Goal: Task Accomplishment & Management: Complete application form

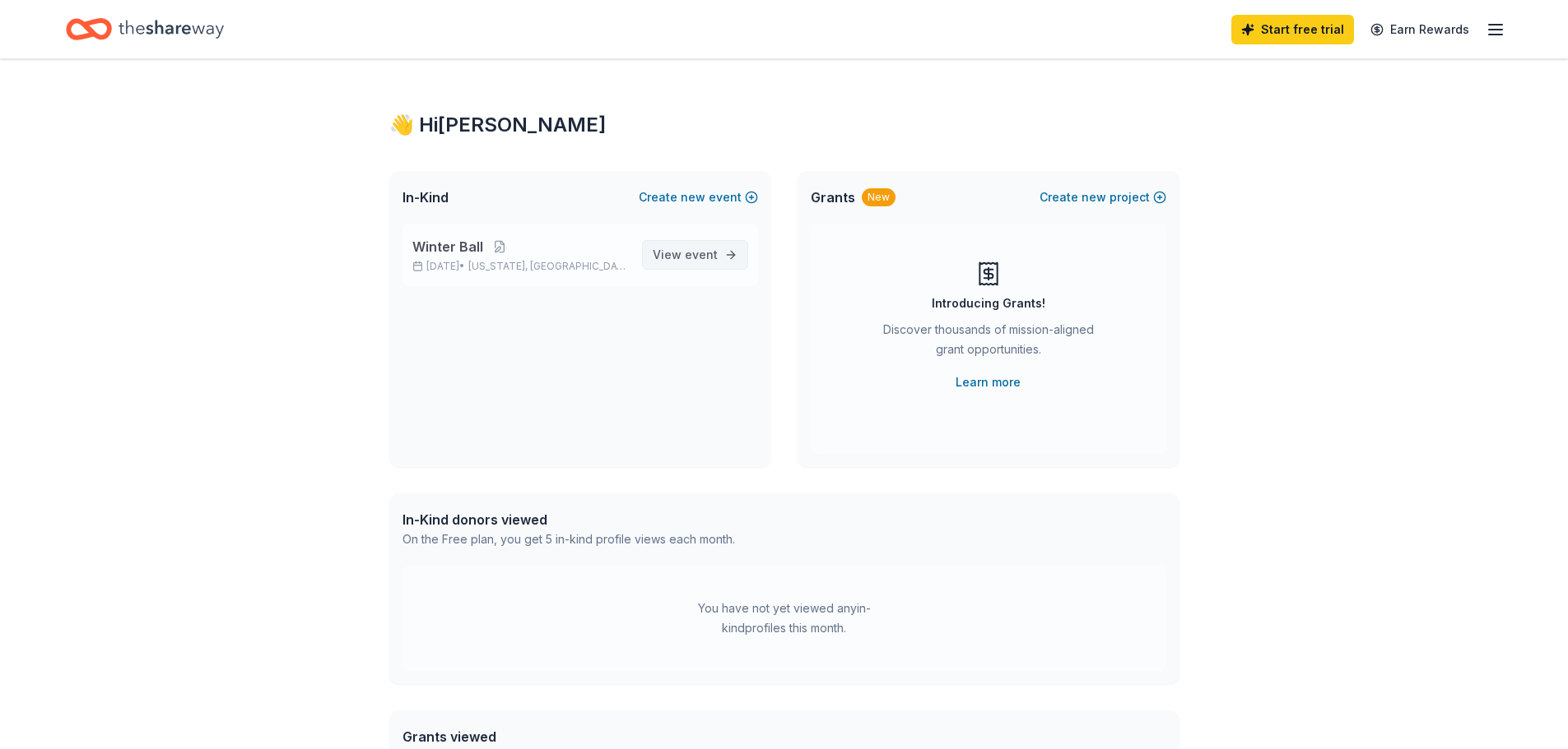
click at [704, 257] on span "event" at bounding box center [701, 255] width 33 height 14
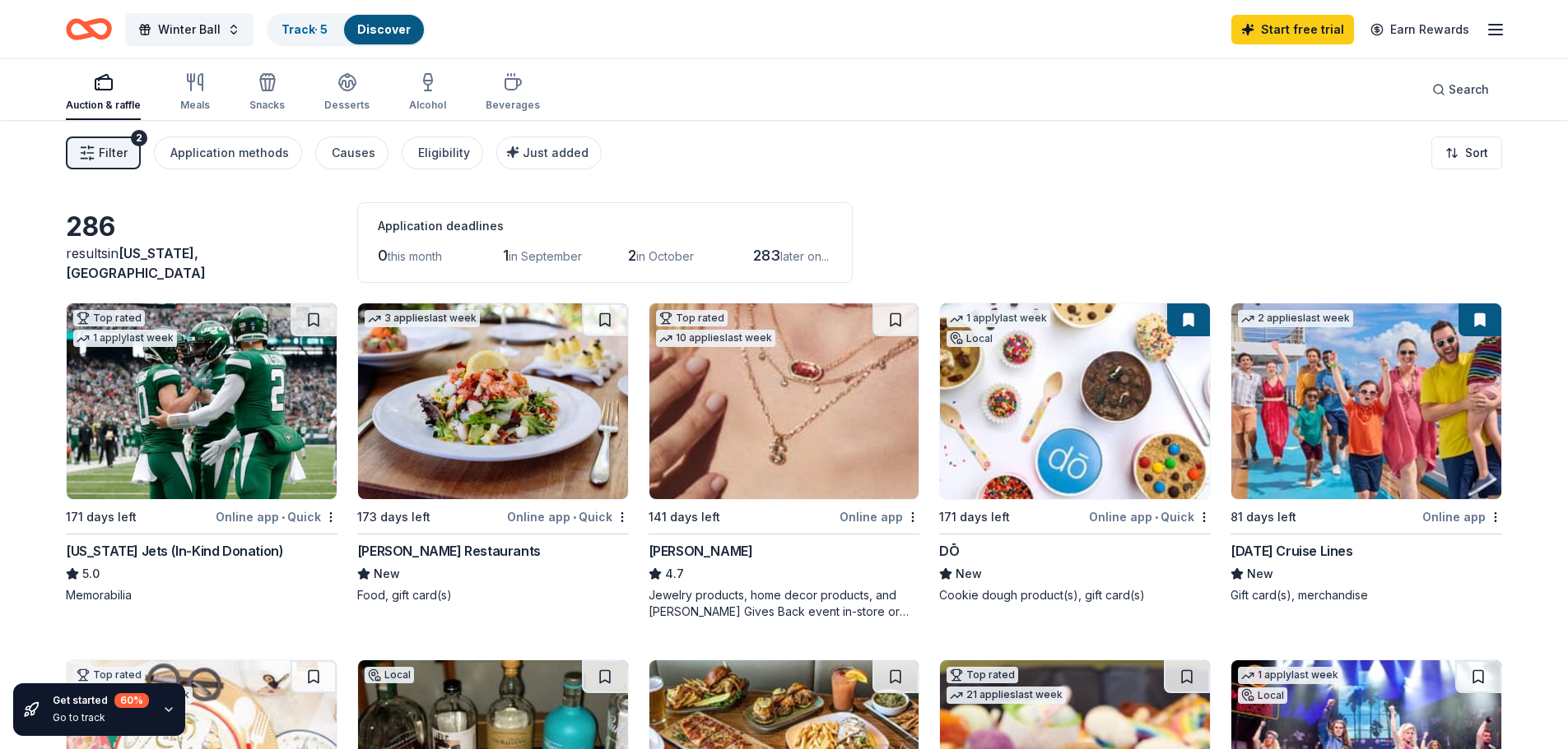
click at [791, 435] on img at bounding box center [784, 401] width 270 height 196
click at [185, 91] on icon "button" at bounding box center [195, 82] width 20 height 20
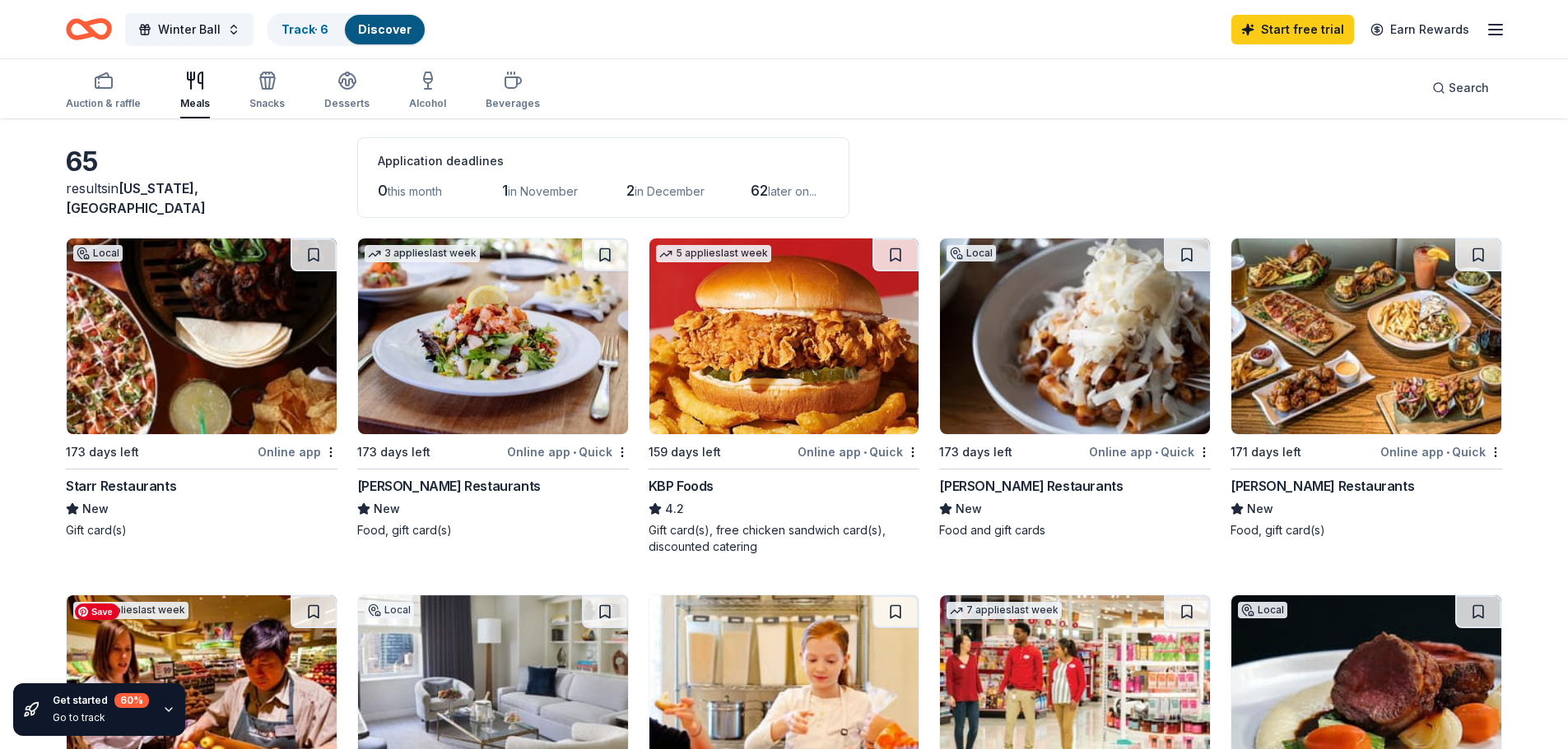
scroll to position [66, 0]
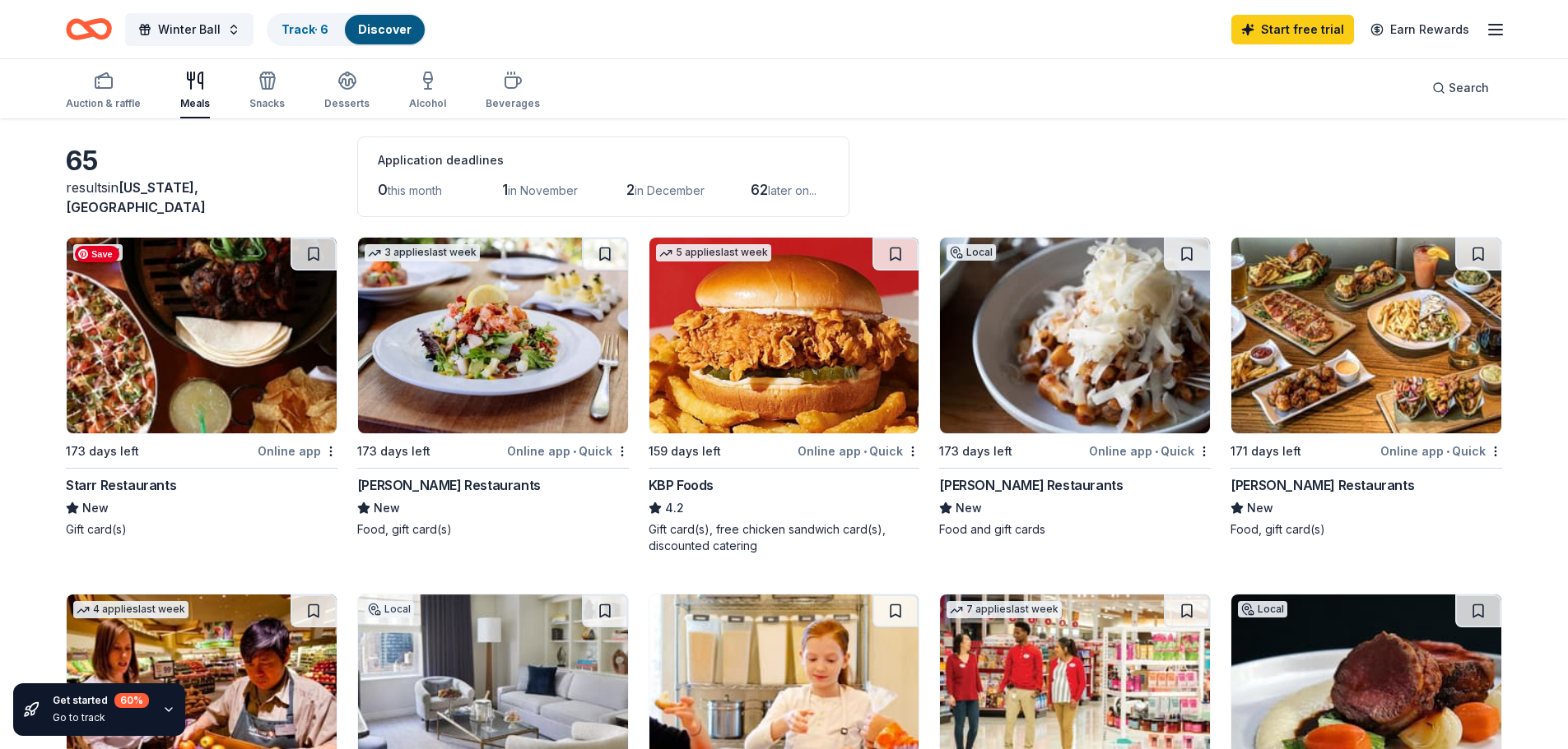
click at [243, 331] on img at bounding box center [202, 335] width 270 height 196
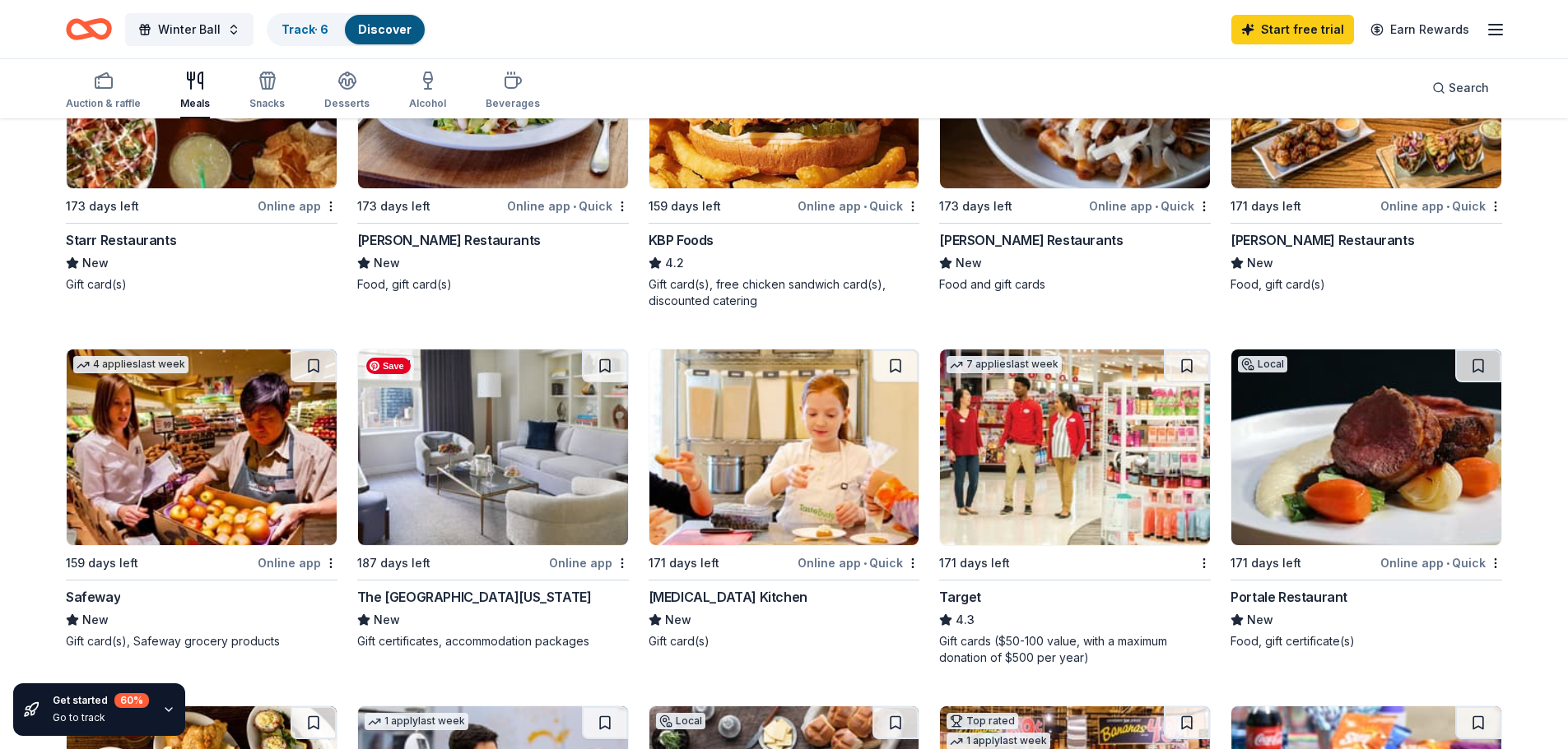
click at [473, 492] on img at bounding box center [493, 447] width 270 height 196
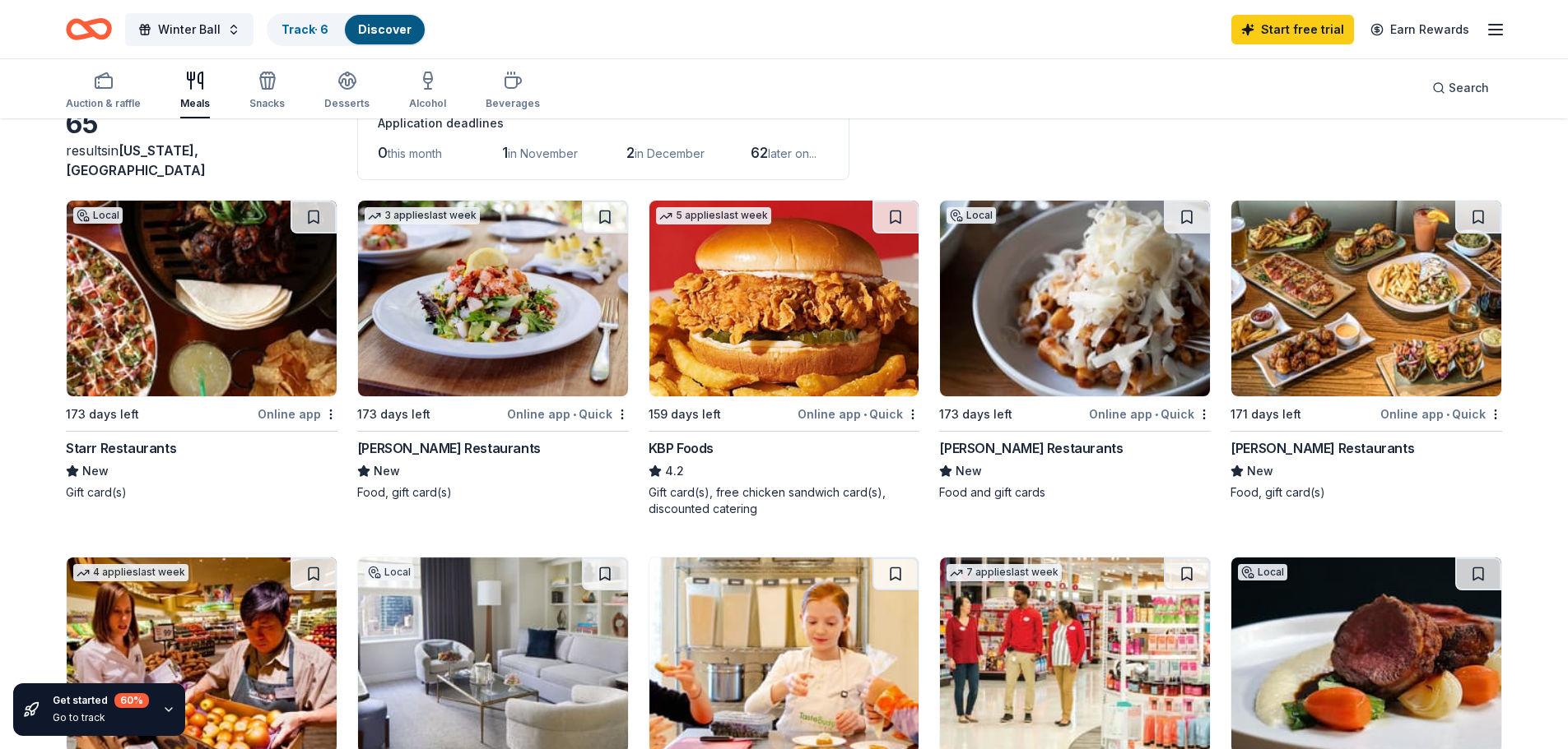
scroll to position [0, 0]
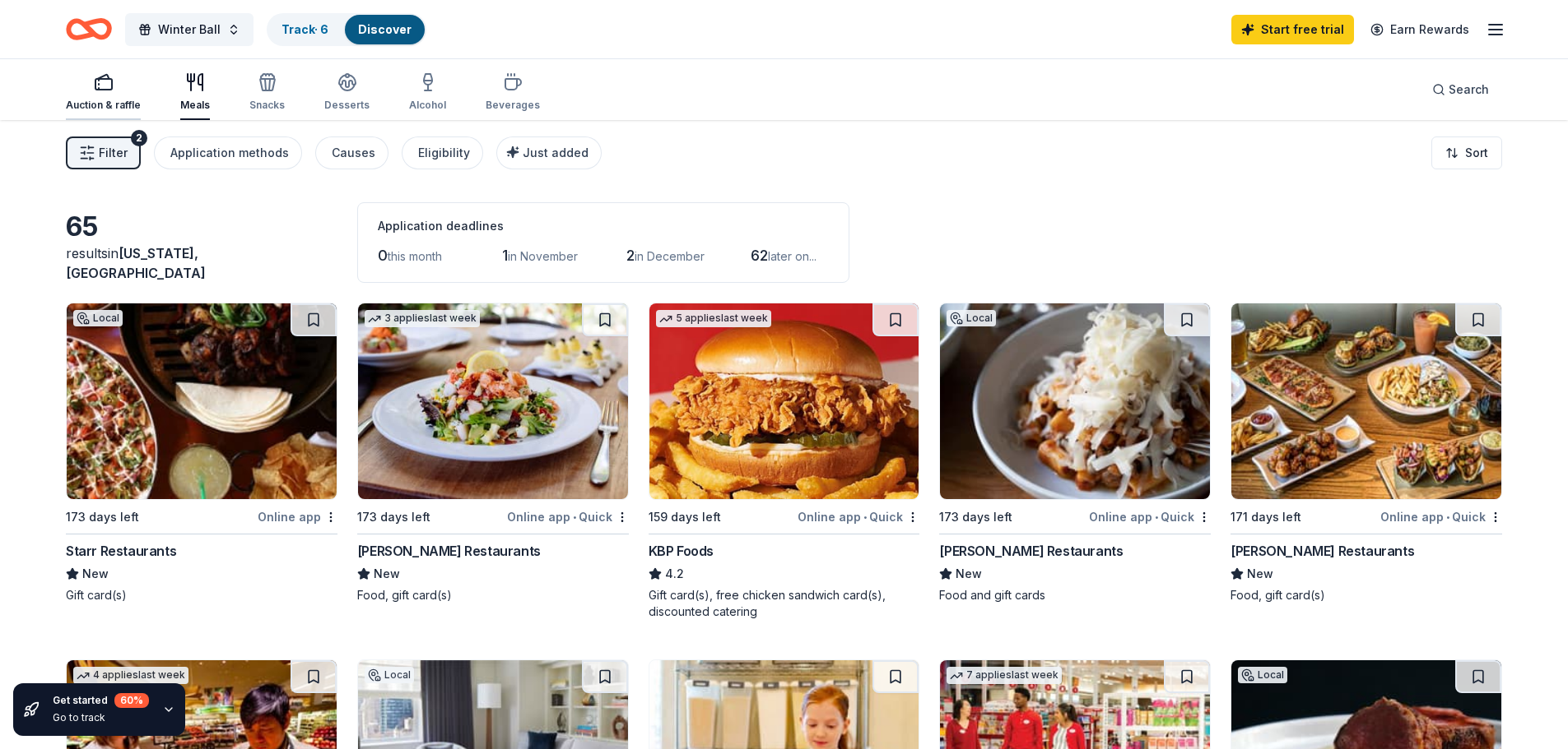
click at [115, 87] on div "button" at bounding box center [103, 82] width 75 height 20
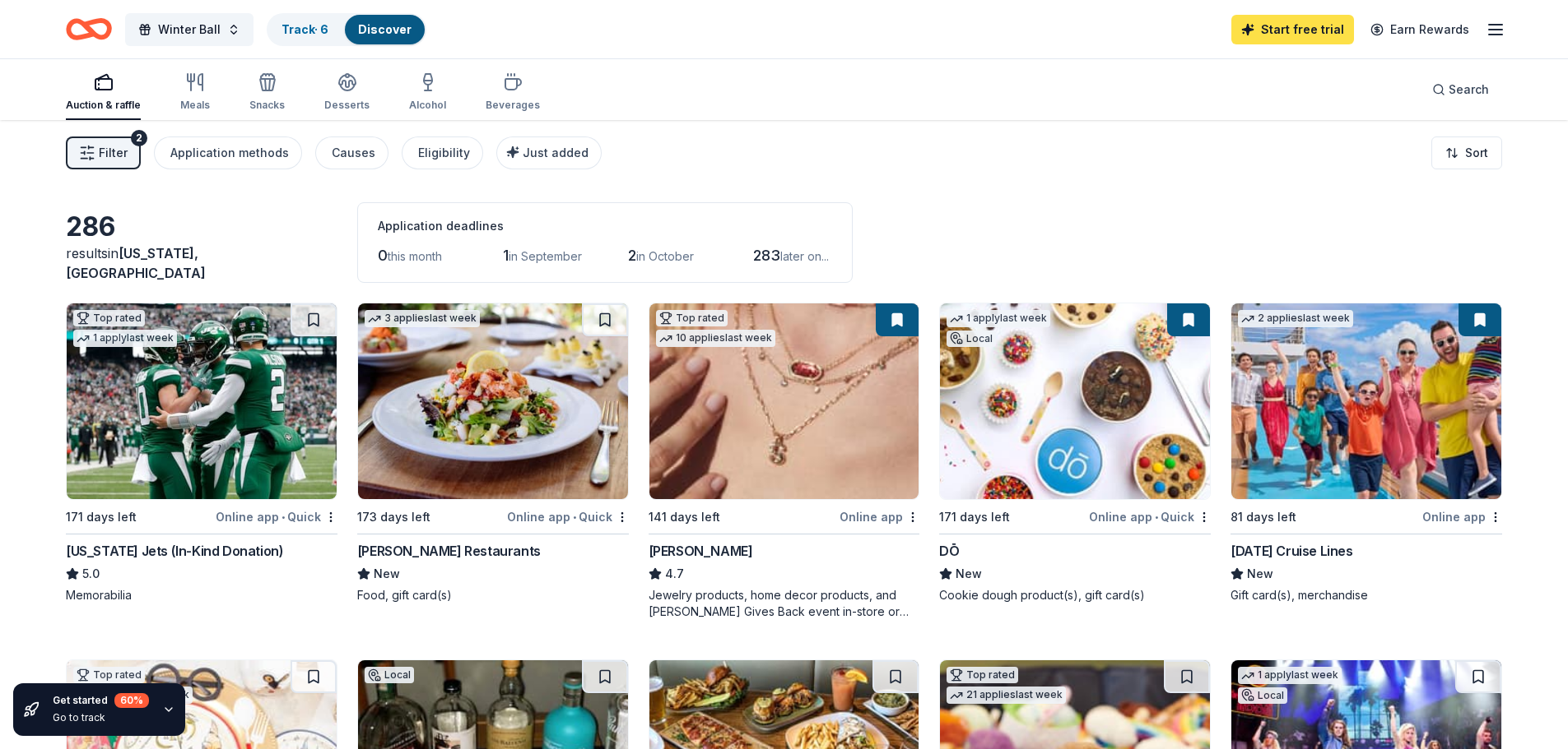
click at [1287, 32] on link "Start free trial" at bounding box center [1293, 29] width 123 height 30
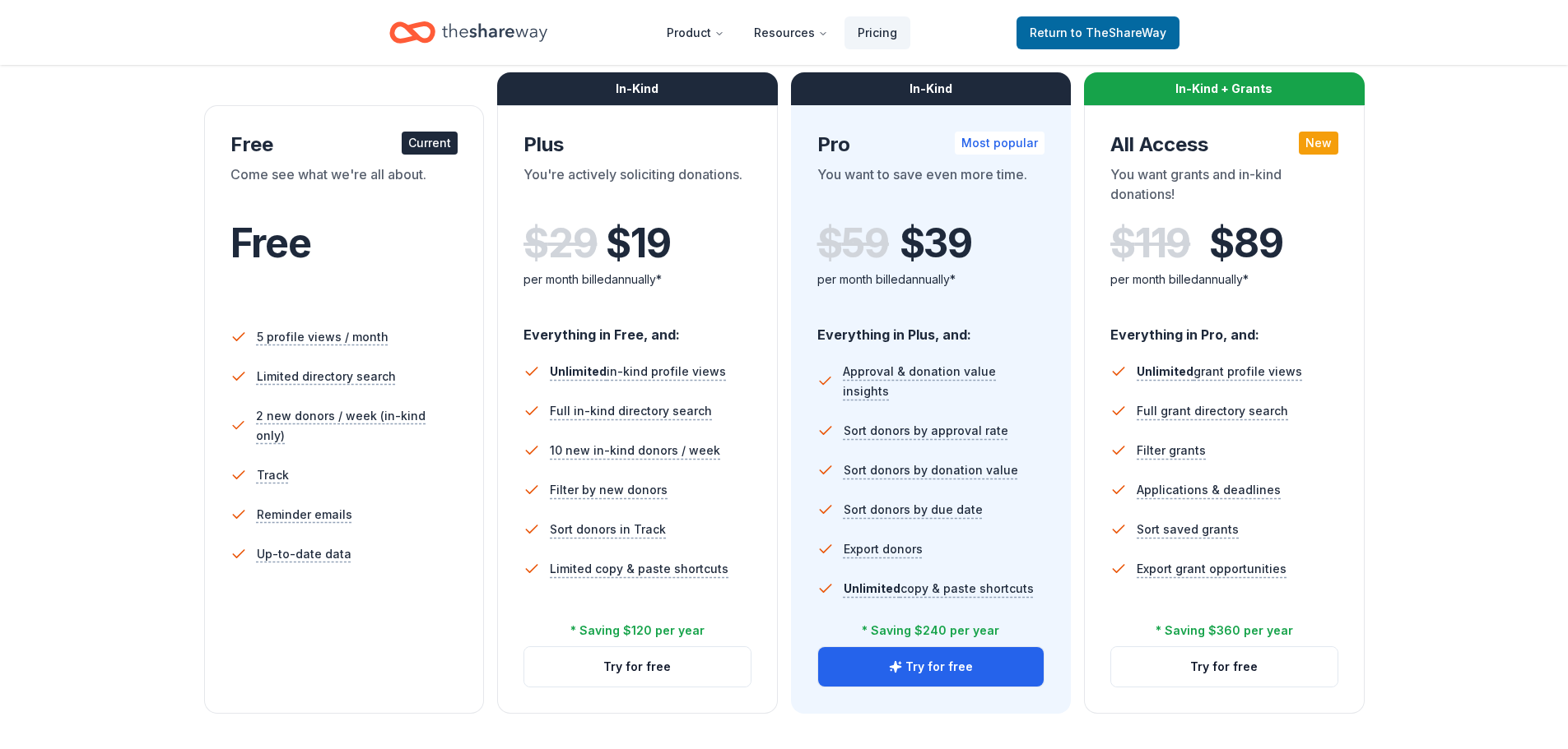
scroll to position [249, 0]
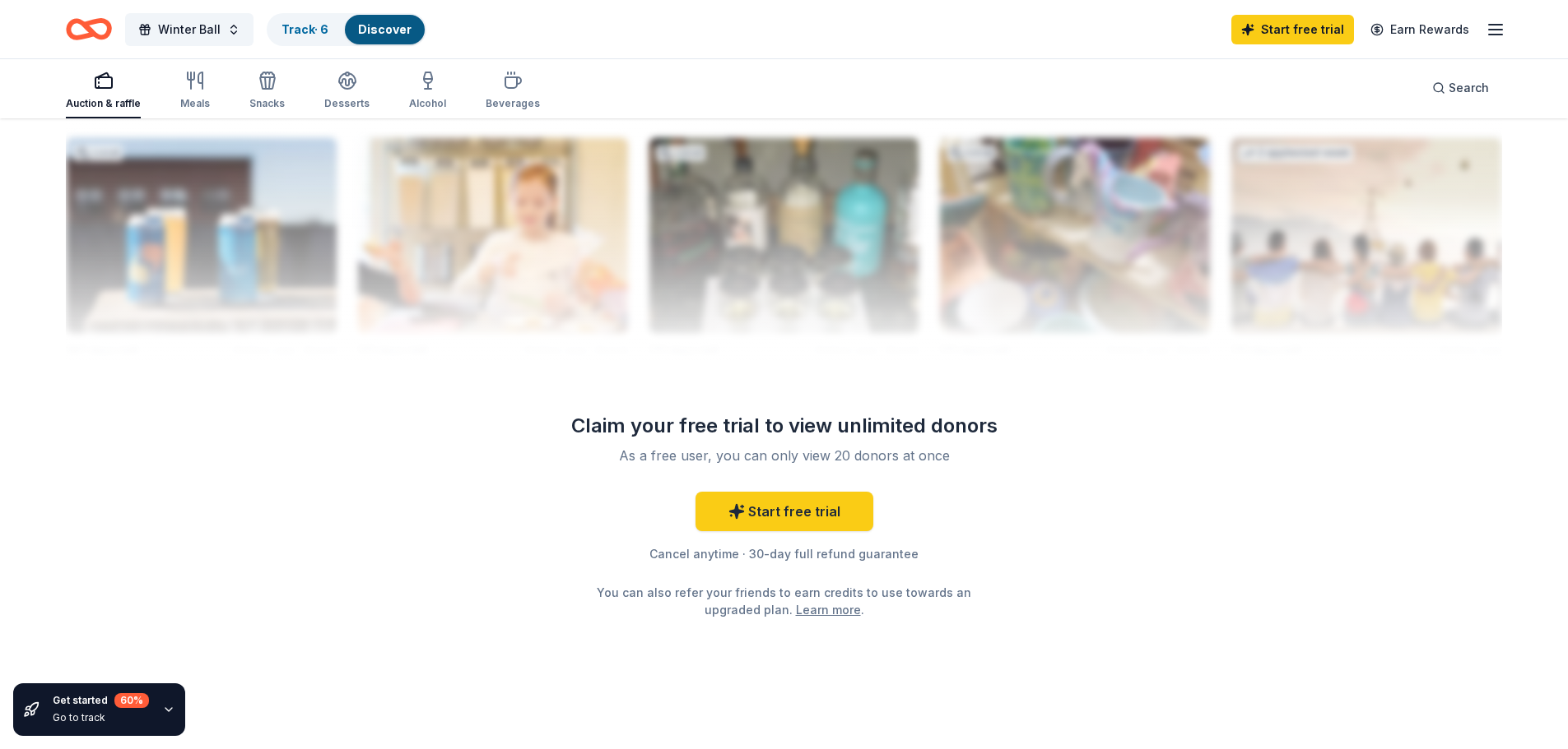
scroll to position [1608, 0]
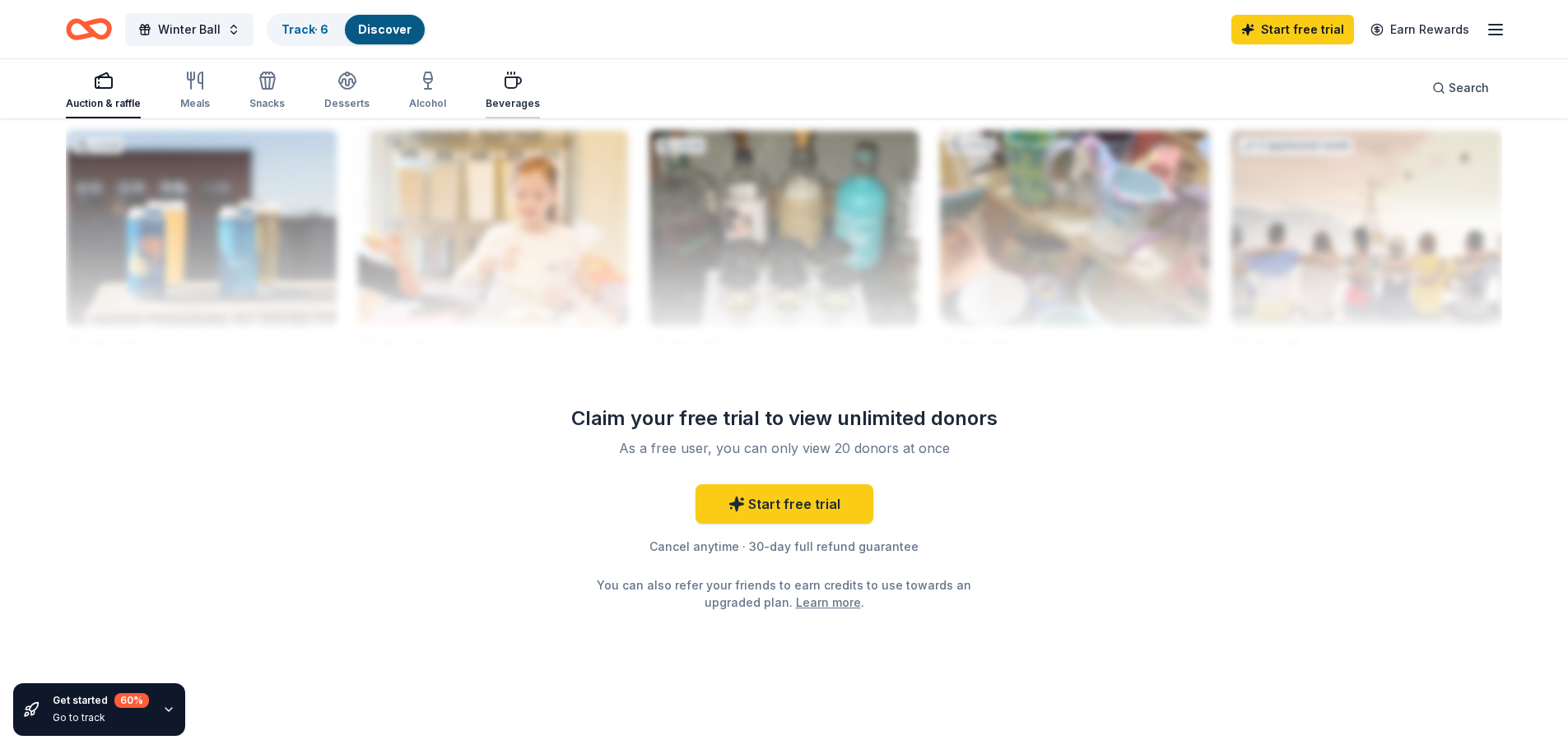
click at [505, 88] on icon "button" at bounding box center [513, 83] width 15 height 11
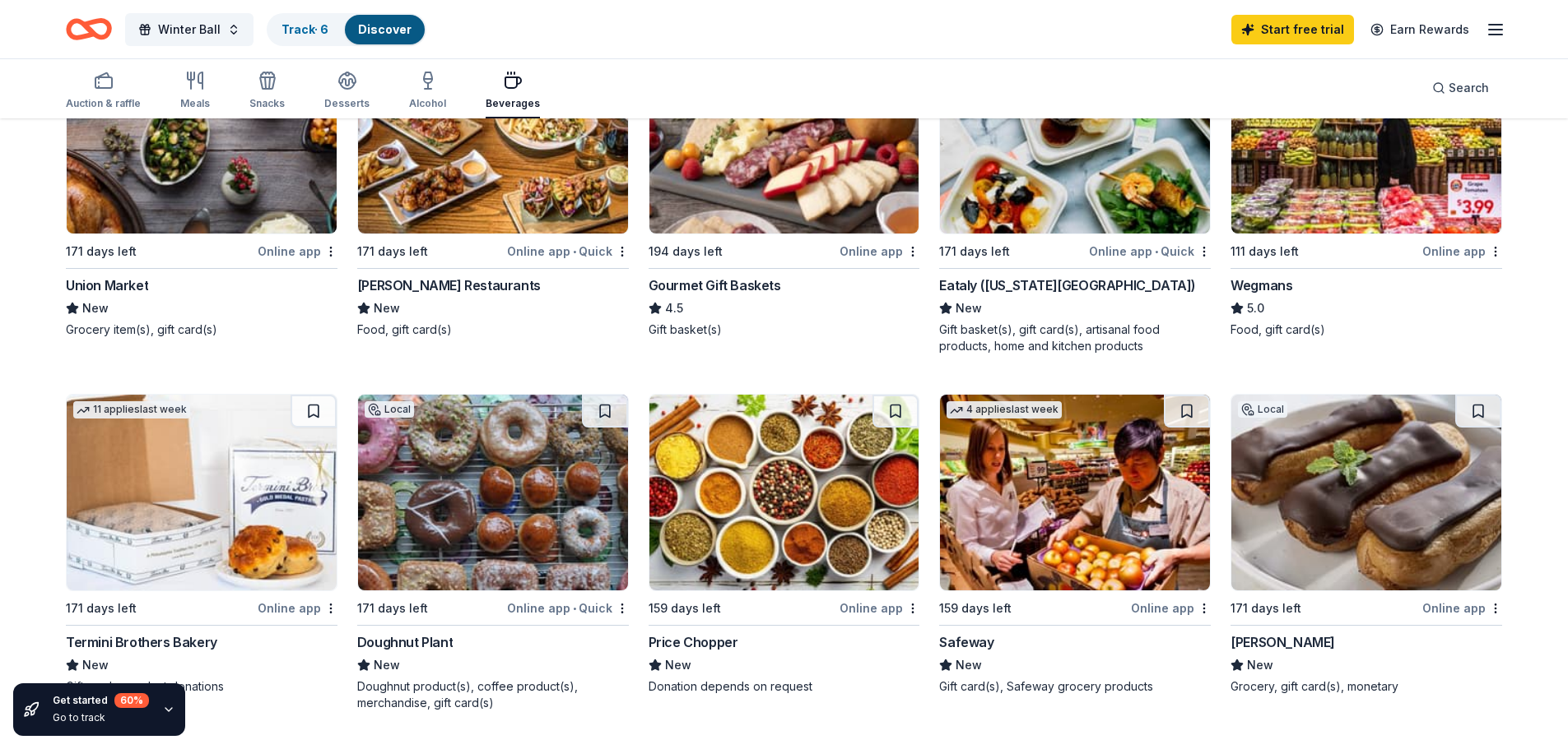
scroll to position [186, 0]
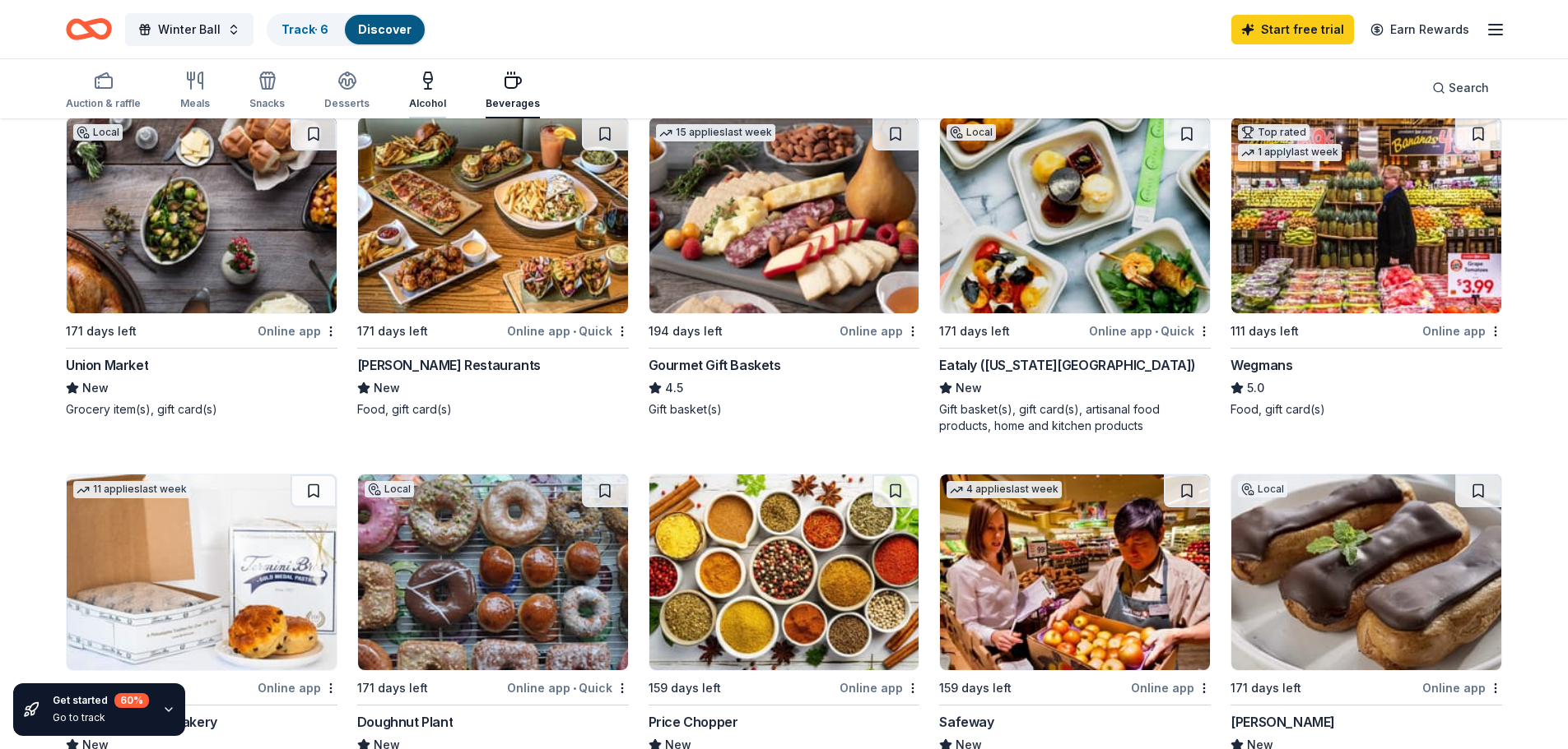
click at [428, 85] on icon "button" at bounding box center [428, 85] width 0 height 6
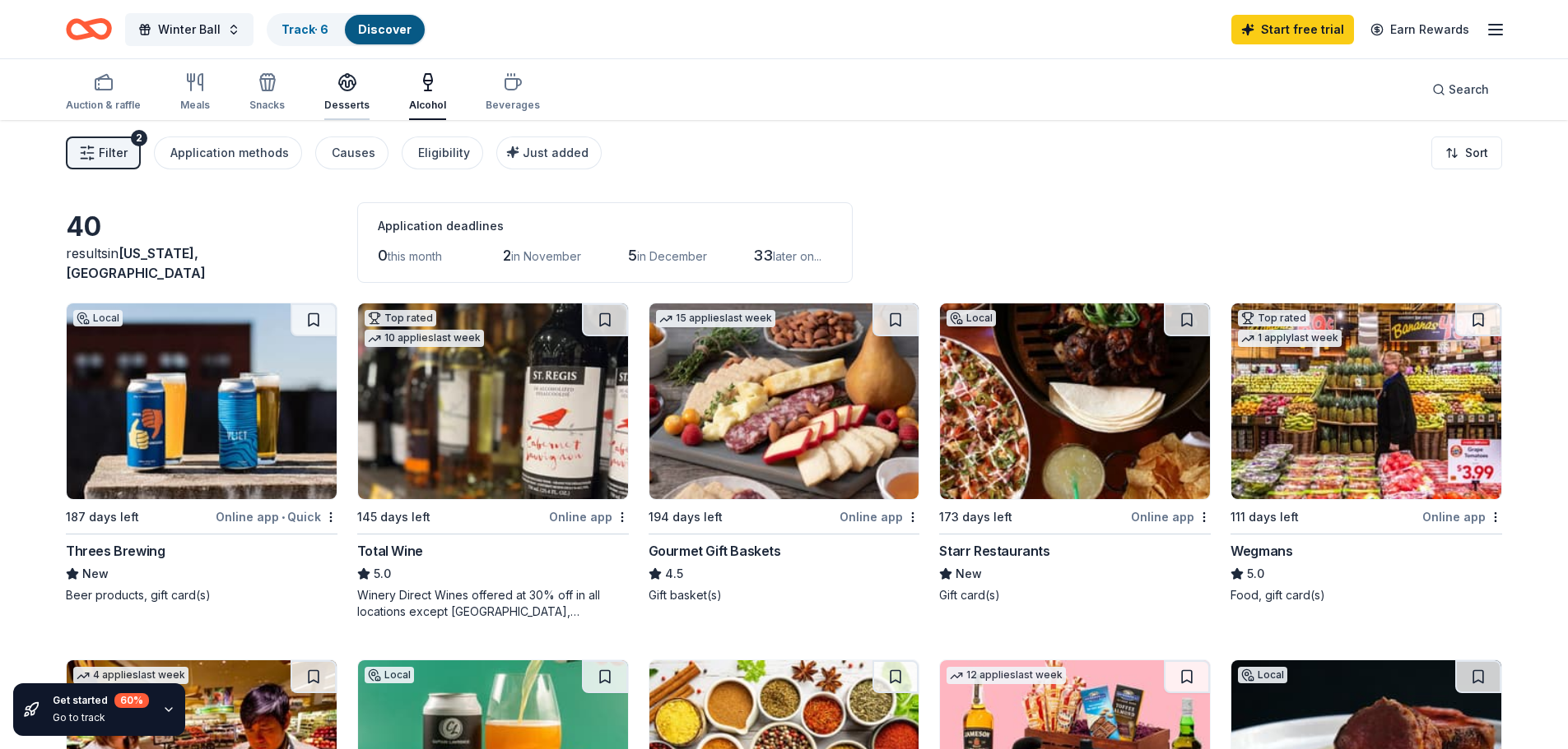
click at [344, 91] on icon "button" at bounding box center [347, 82] width 20 height 20
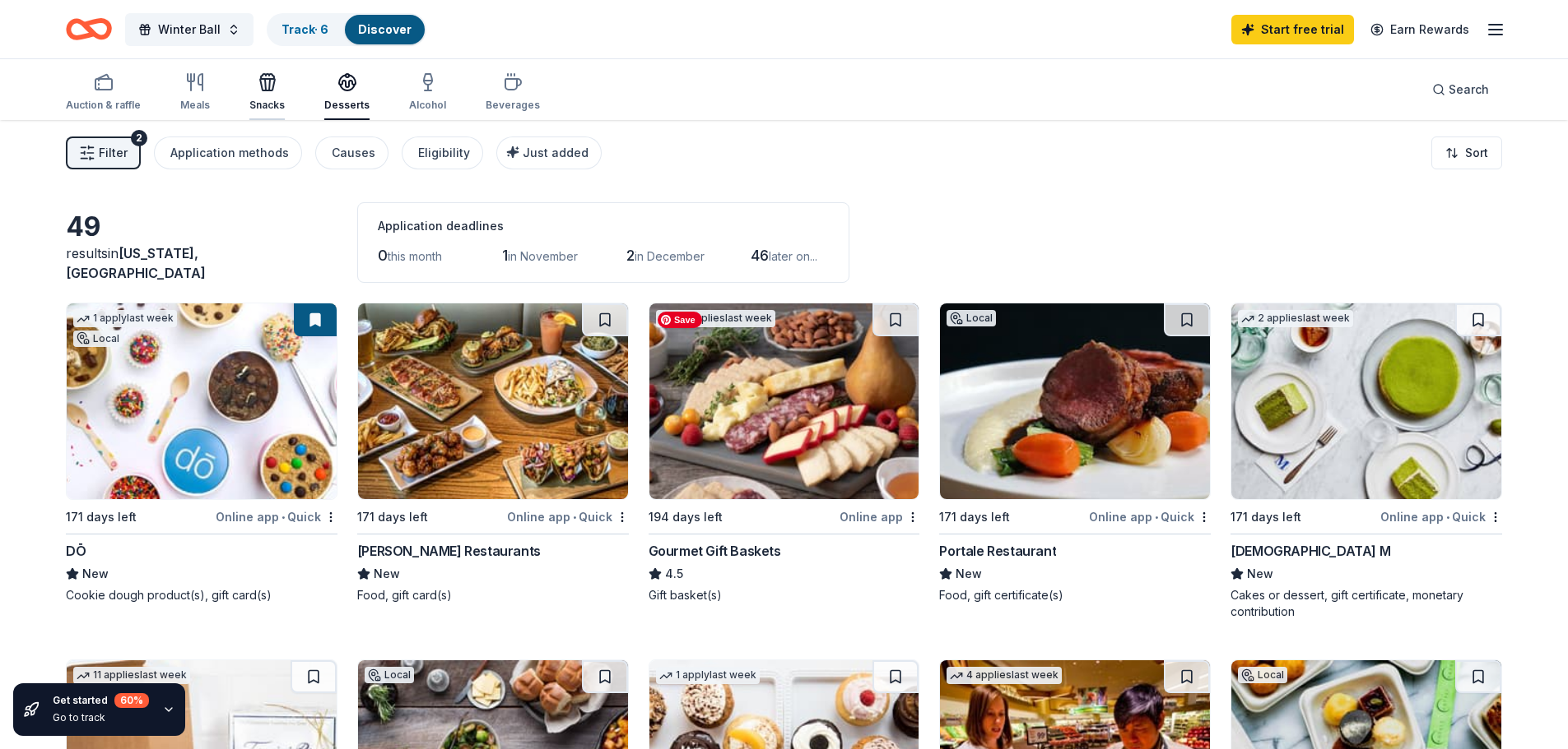
click at [262, 91] on icon "button" at bounding box center [267, 84] width 15 height 11
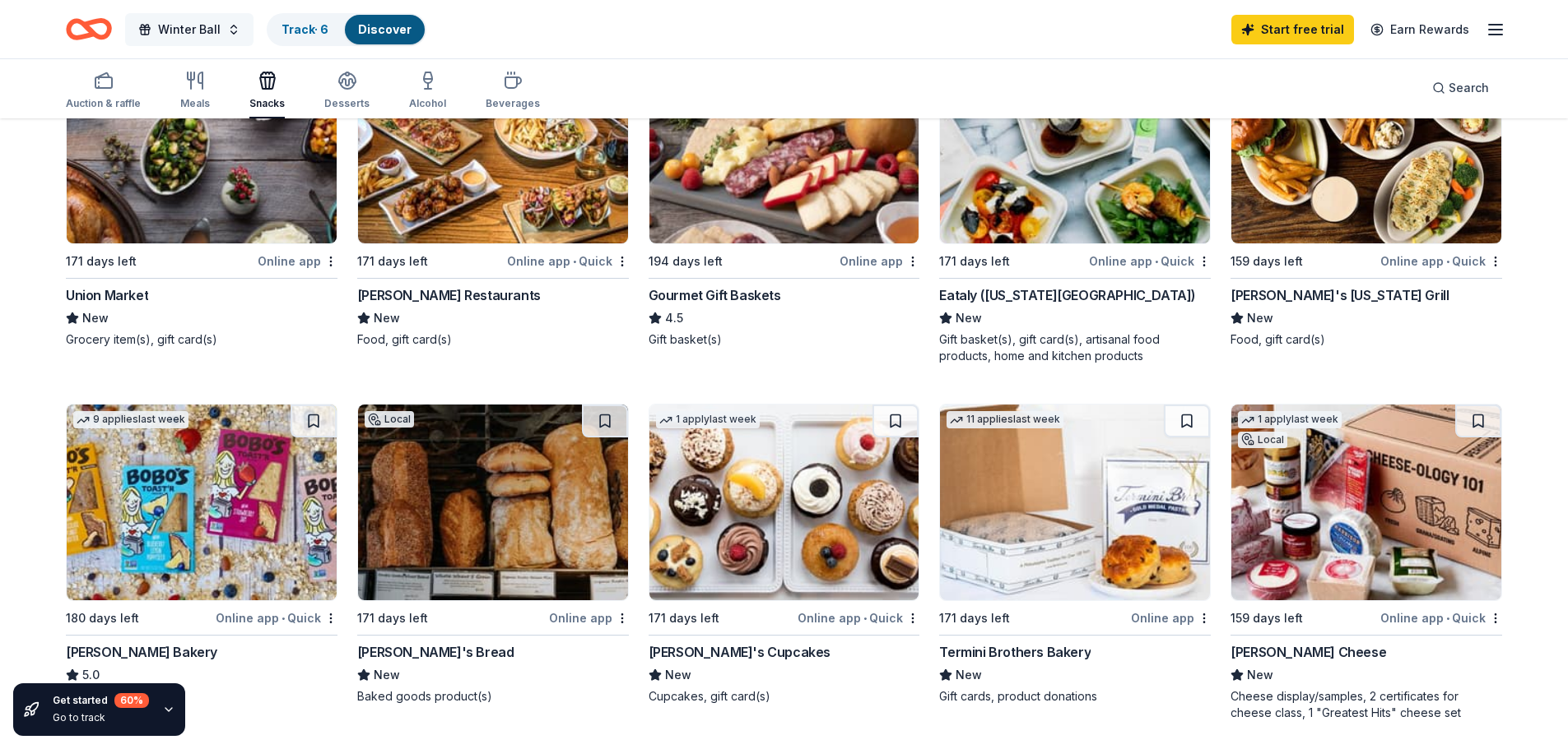
scroll to position [213, 0]
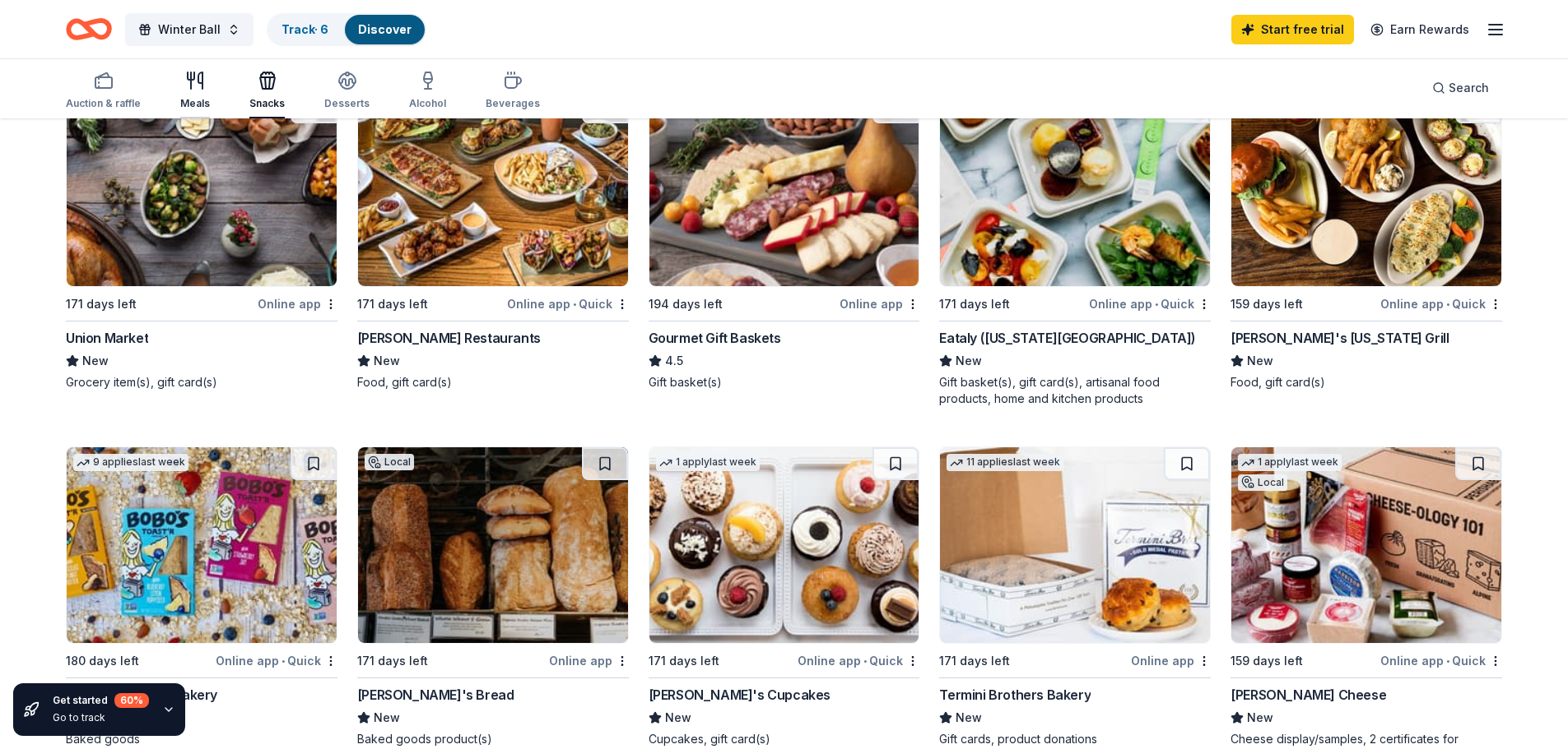
click at [185, 77] on icon "button" at bounding box center [195, 80] width 20 height 20
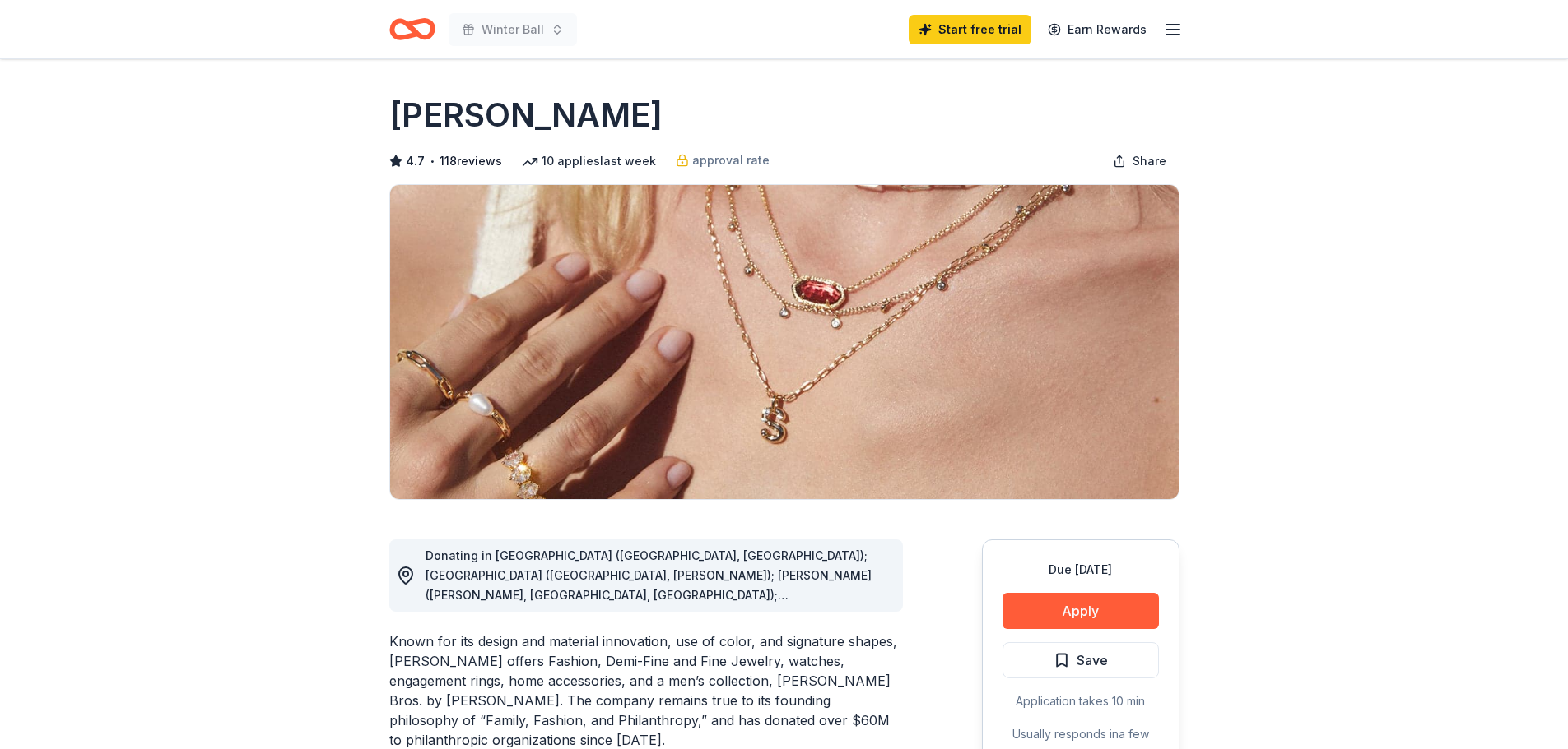
click at [839, 593] on span "Donating in AL (Birmingham, Huntsville); AR (Little Rock, Rogers); AZ (Chandler…" at bounding box center [649, 763] width 446 height 429
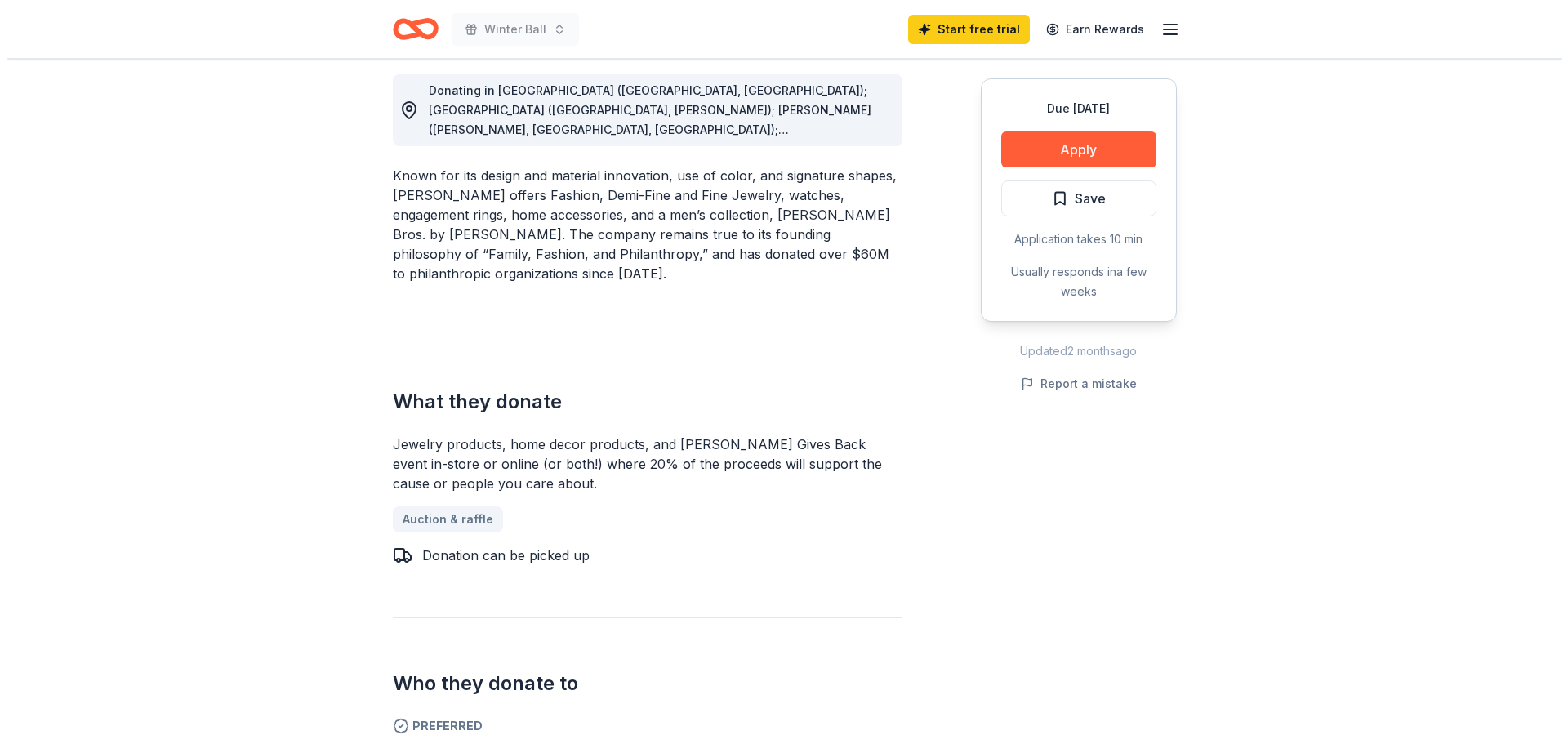
scroll to position [461, 0]
click at [1068, 155] on button "Apply" at bounding box center [1072, 149] width 155 height 36
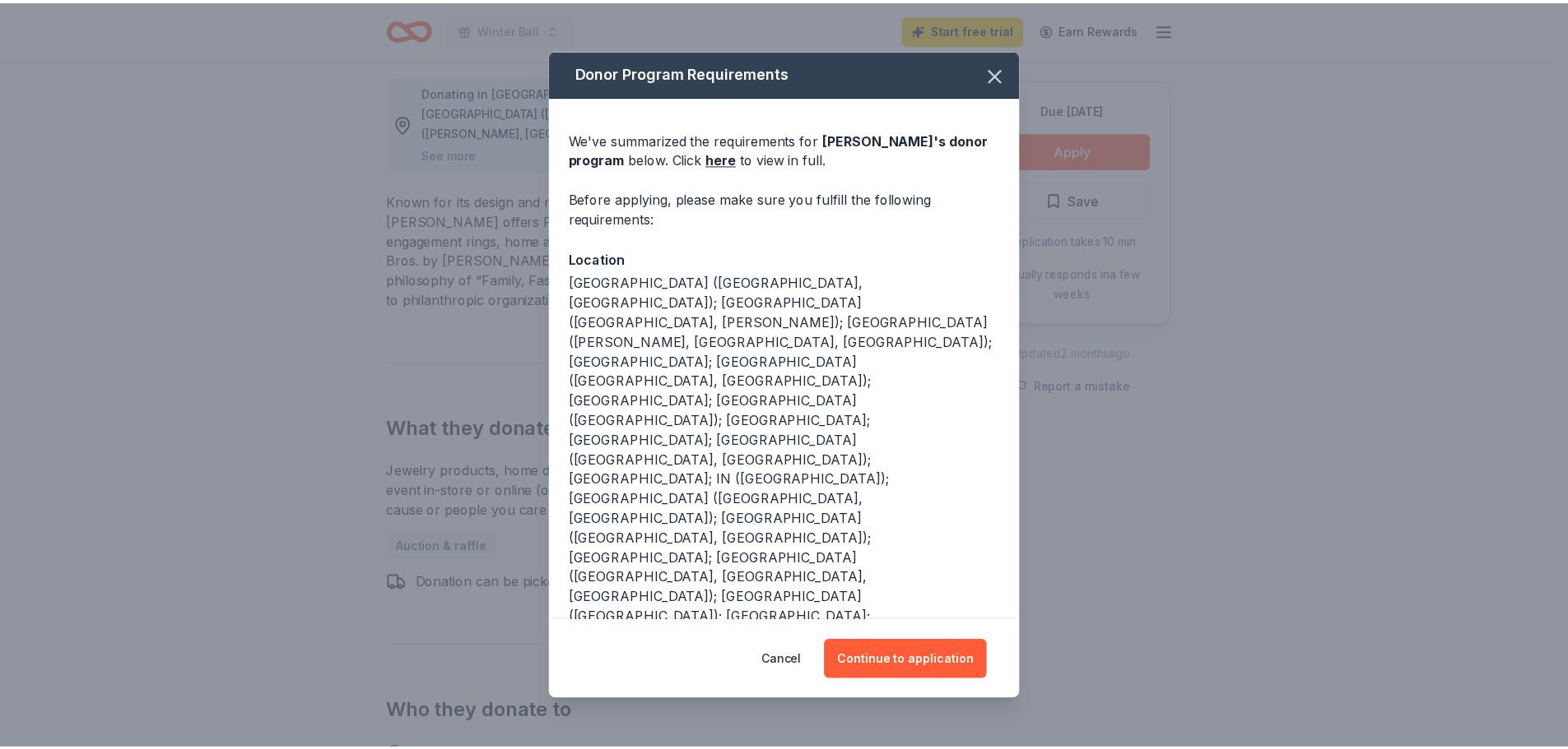
scroll to position [69, 0]
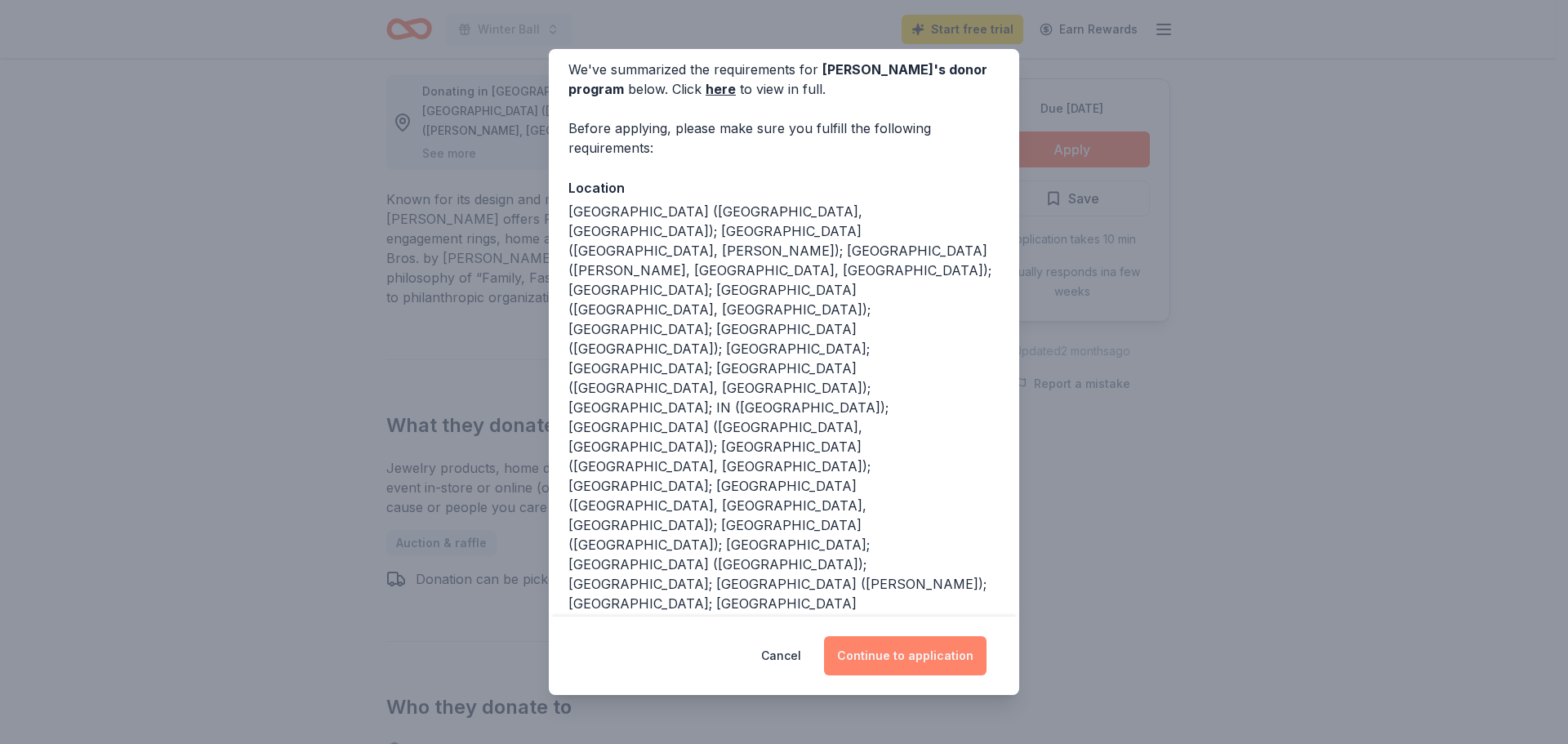
click at [918, 663] on button "Continue to application" at bounding box center [906, 656] width 163 height 39
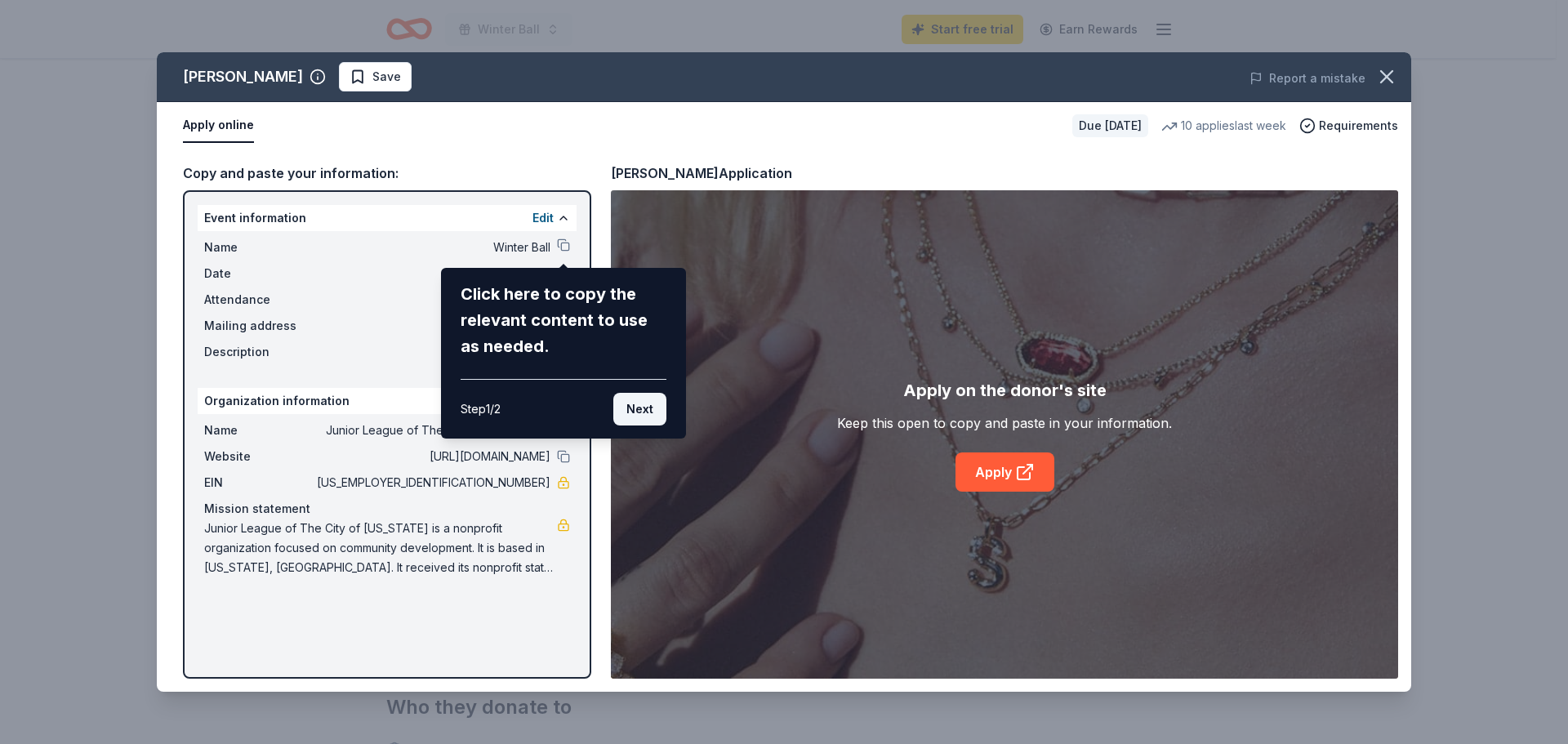
click at [634, 416] on button "Next" at bounding box center [639, 409] width 53 height 33
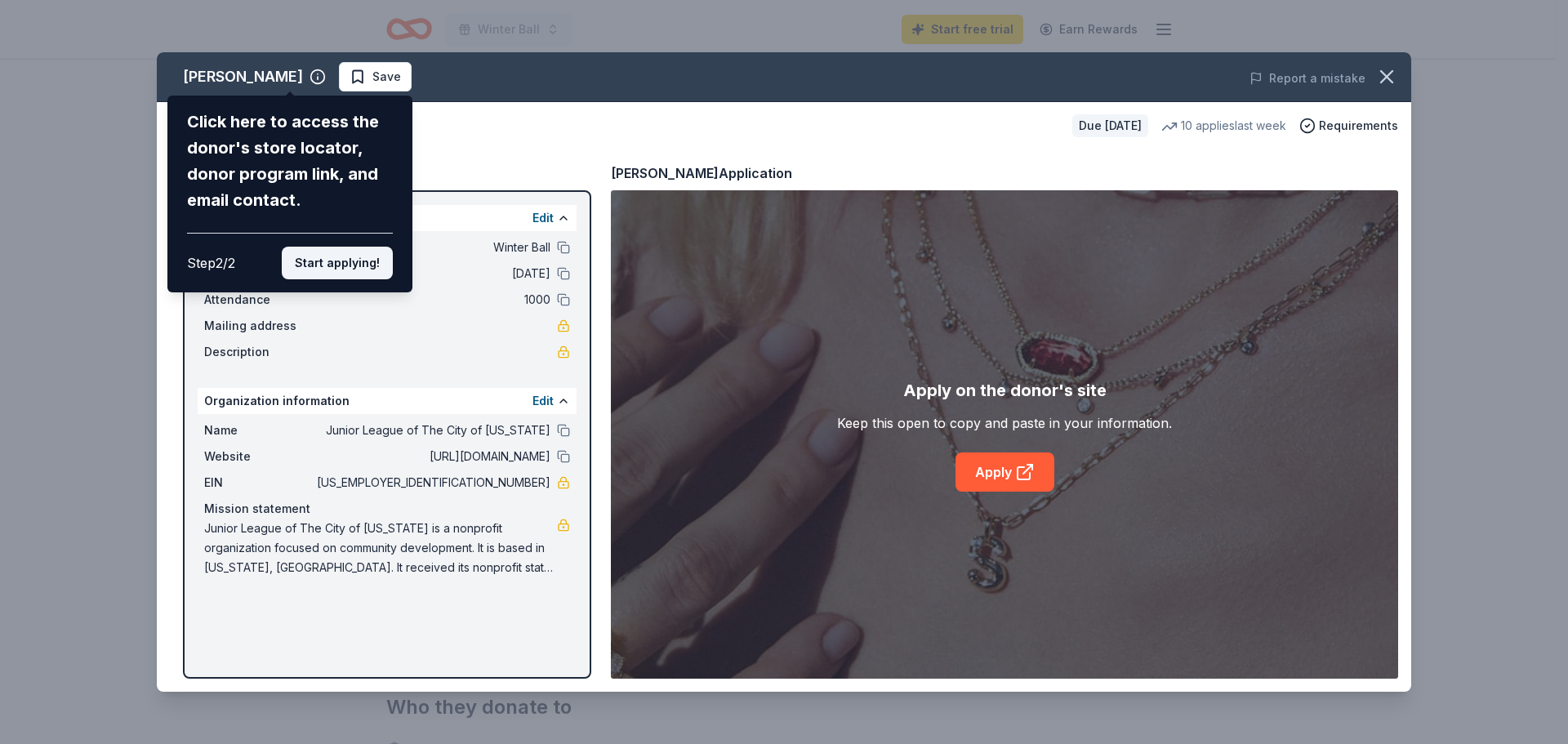
click at [335, 266] on button "Start applying!" at bounding box center [337, 263] width 111 height 33
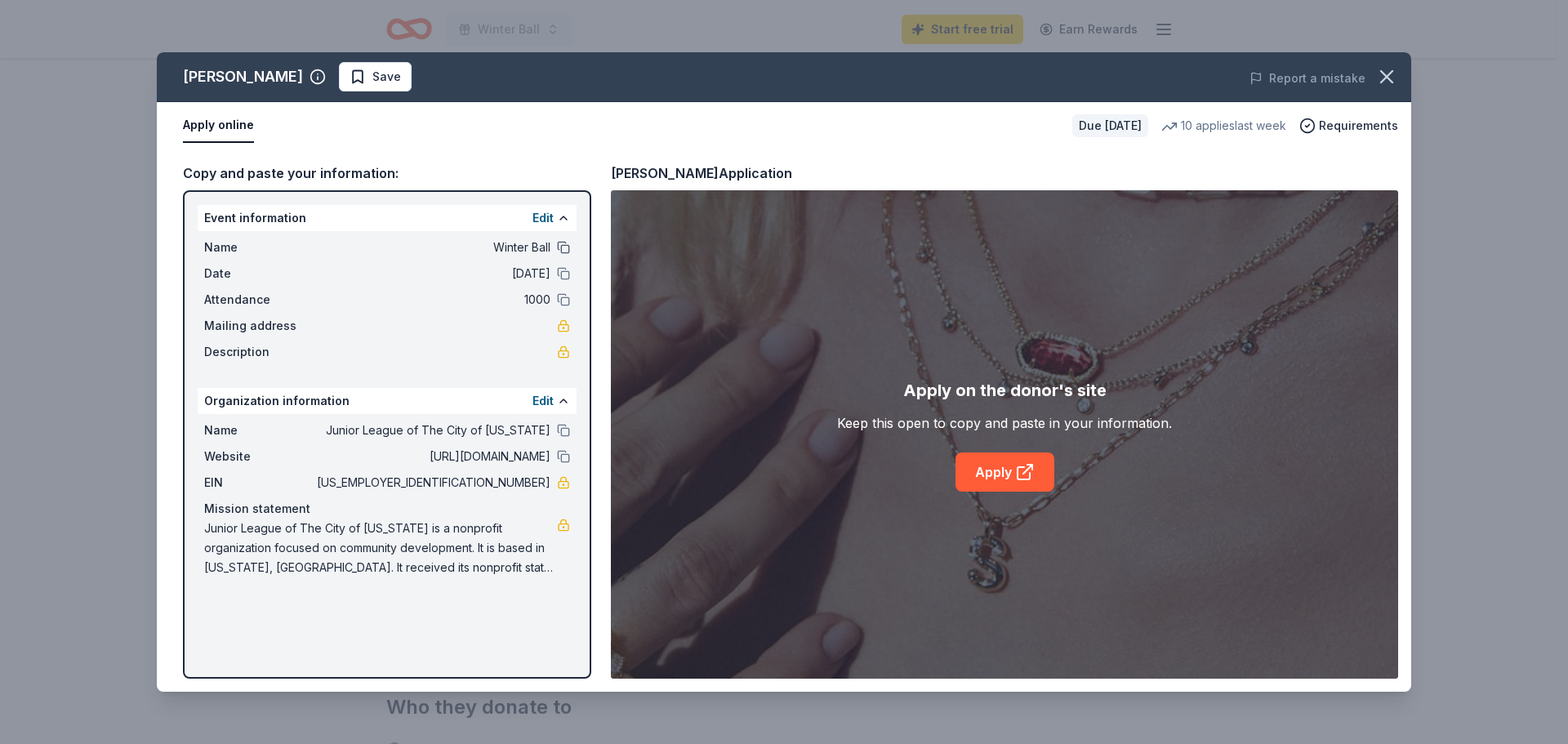
click at [564, 248] on button at bounding box center [563, 247] width 13 height 13
click at [985, 472] on link "Apply" at bounding box center [1005, 473] width 99 height 39
click at [349, 86] on span "Save" at bounding box center [375, 76] width 52 height 20
click at [1388, 76] on icon "button" at bounding box center [1387, 76] width 11 height 11
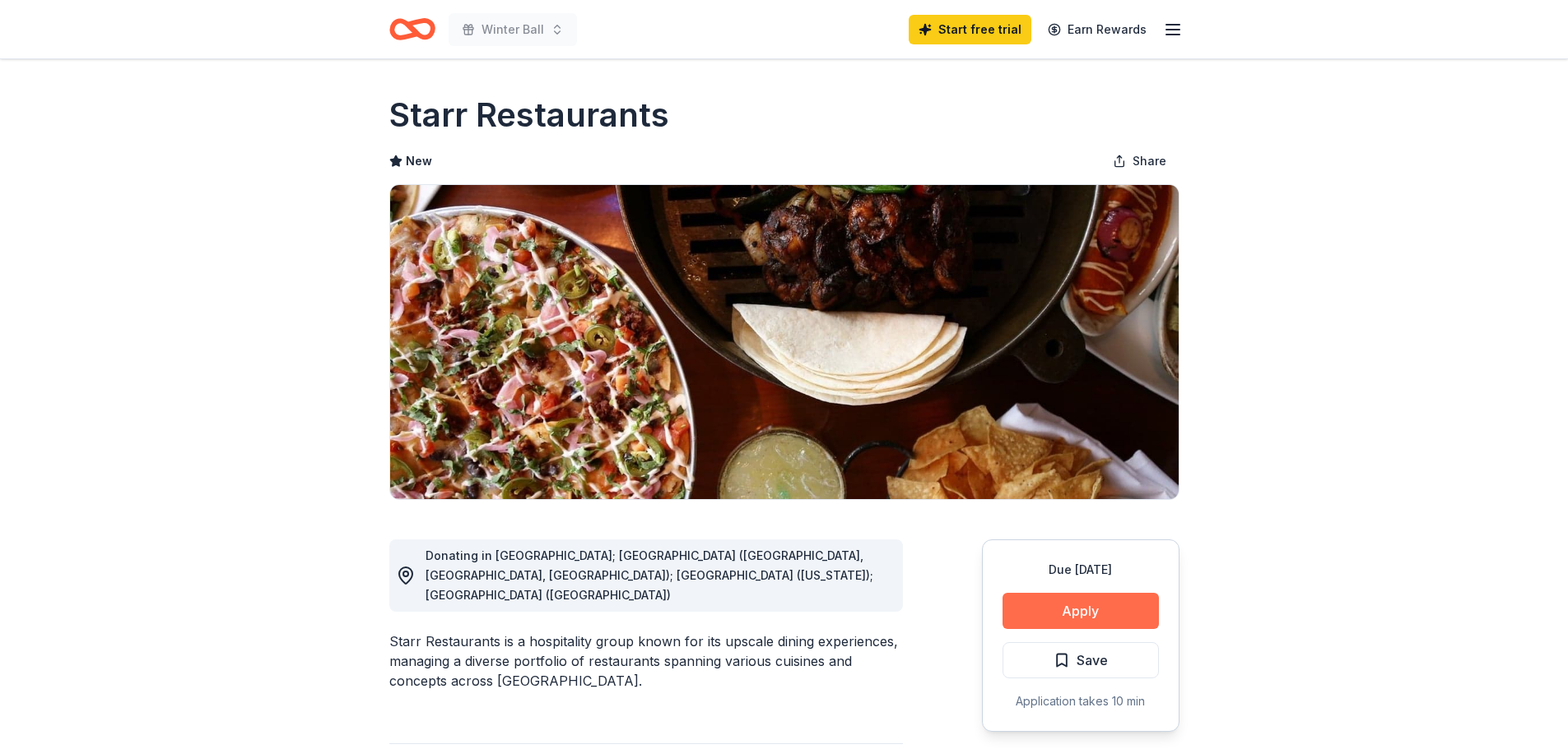
click at [1098, 601] on button "Apply" at bounding box center [1080, 611] width 156 height 36
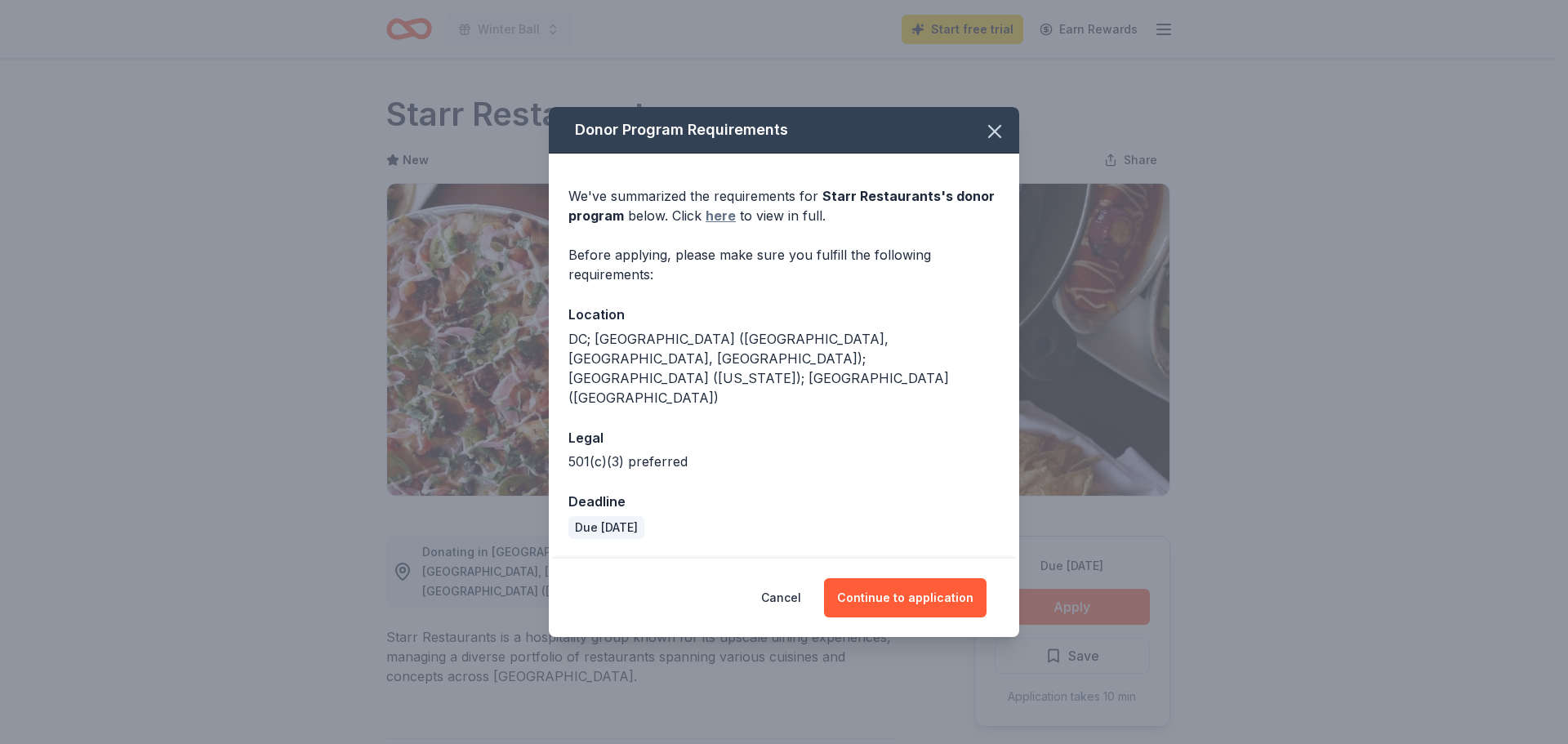
click at [720, 226] on link "here" at bounding box center [721, 215] width 31 height 20
click at [997, 143] on icon "button" at bounding box center [995, 131] width 23 height 23
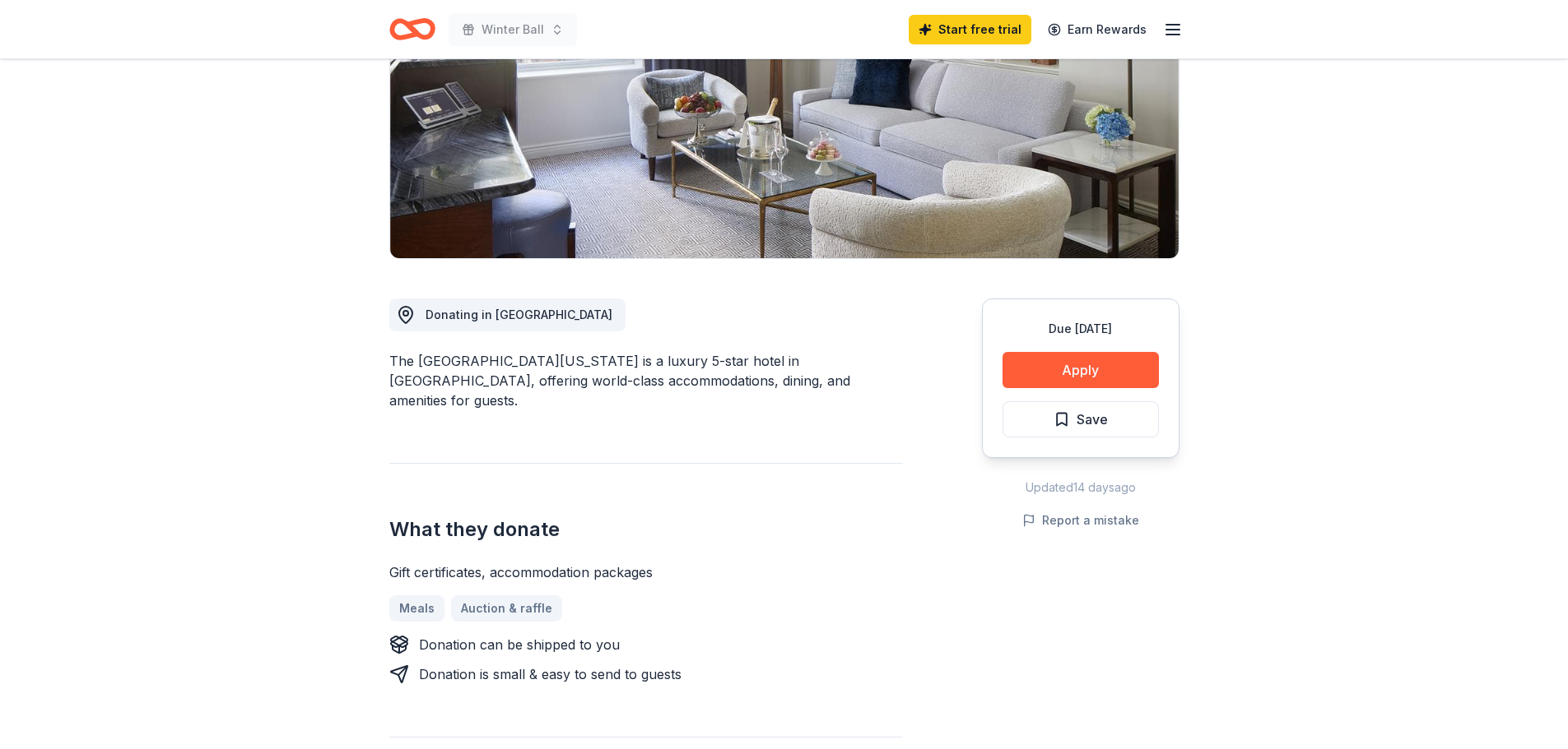
scroll to position [240, 0]
click at [1082, 375] on button "Apply" at bounding box center [1080, 371] width 156 height 36
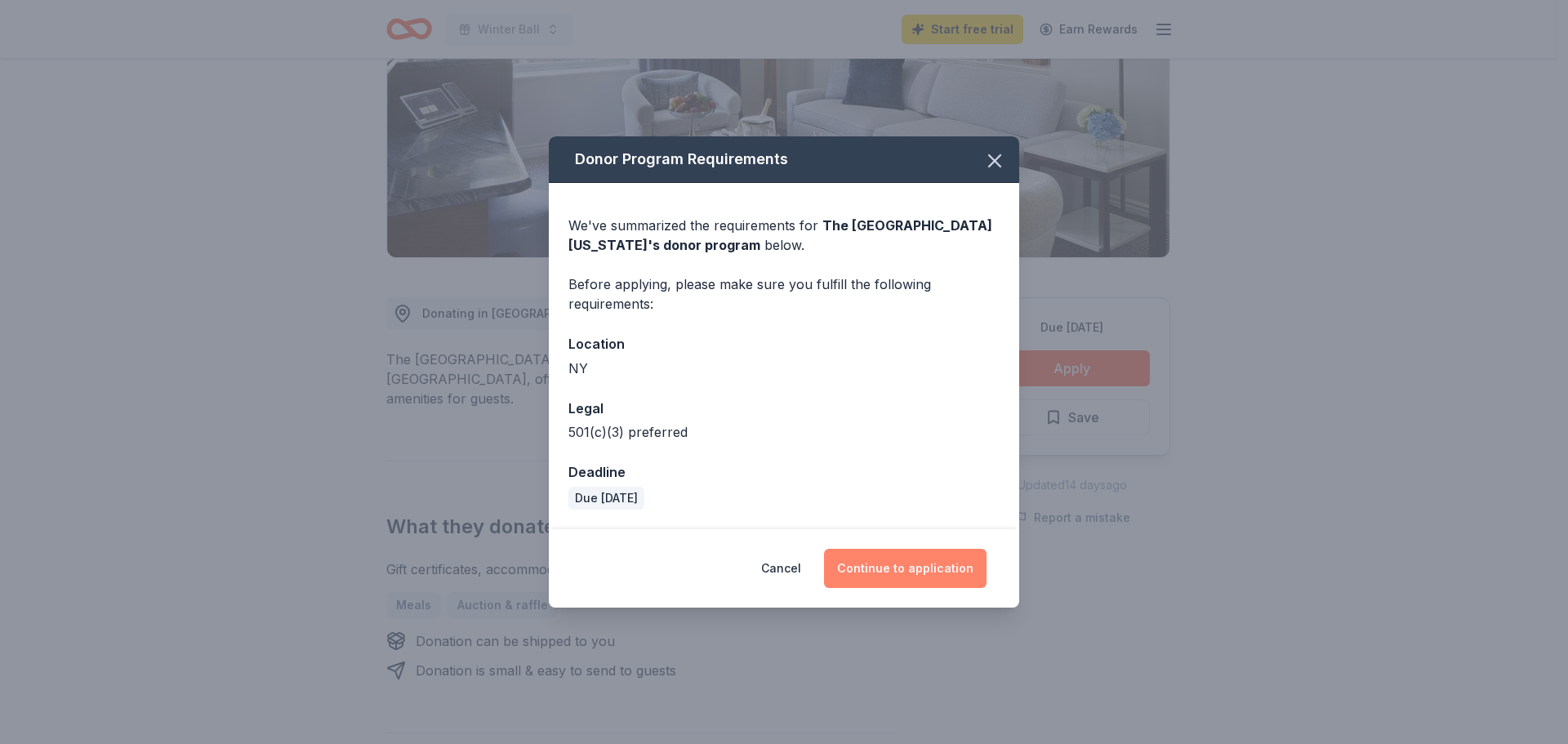
click at [932, 556] on button "Continue to application" at bounding box center [906, 568] width 163 height 39
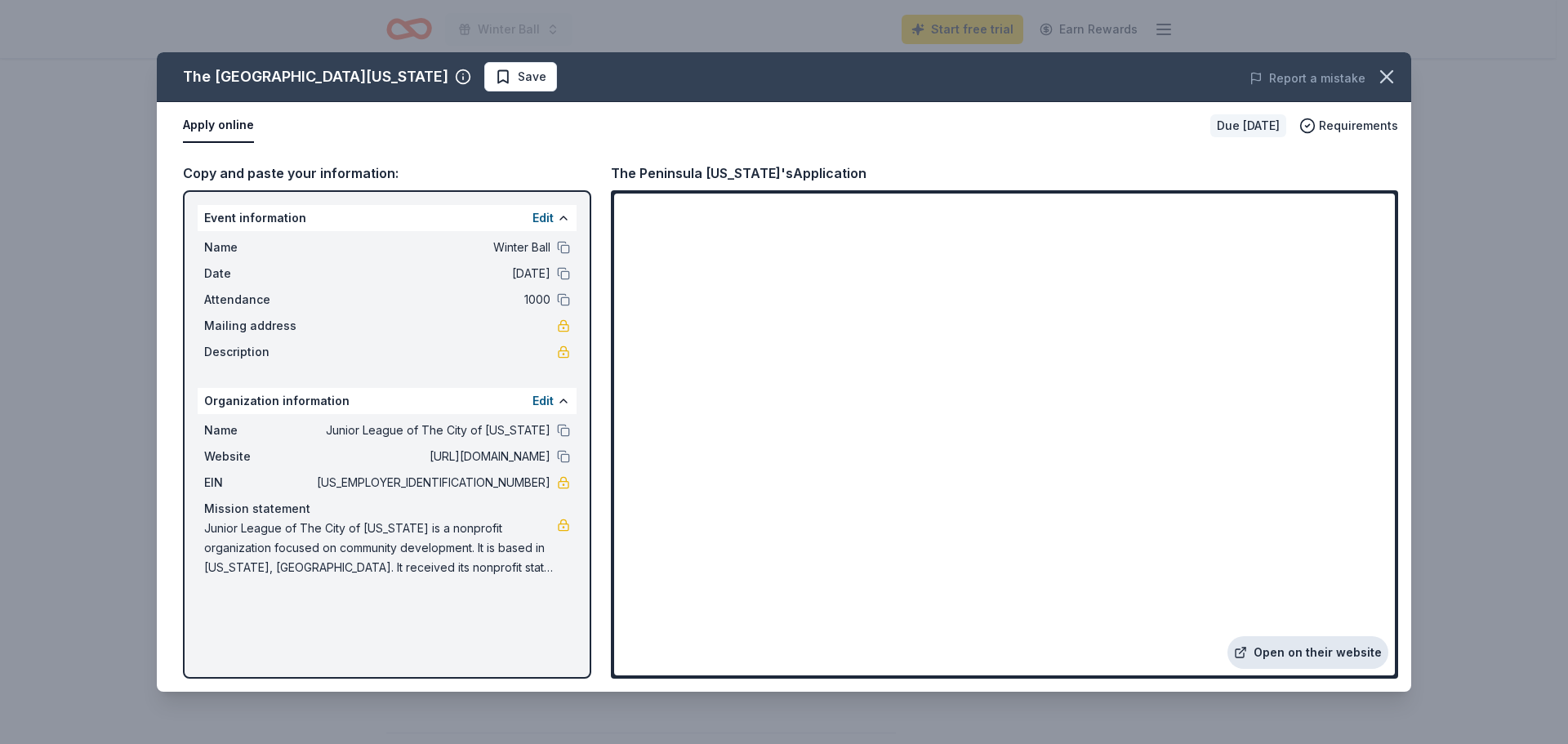
click at [1300, 652] on link "Open on their website" at bounding box center [1309, 652] width 161 height 33
click at [1393, 74] on icon "button" at bounding box center [1387, 76] width 23 height 23
